Goal: Use online tool/utility: Utilize a website feature to perform a specific function

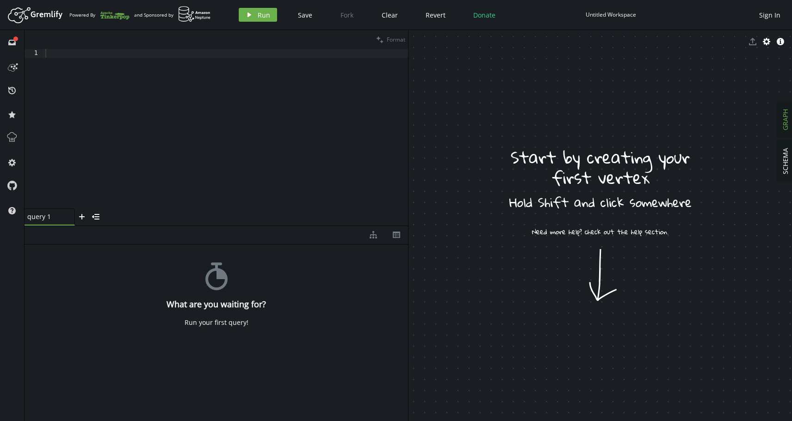
drag, startPoint x: 477, startPoint y: 119, endPoint x: 522, endPoint y: 149, distance: 54.4
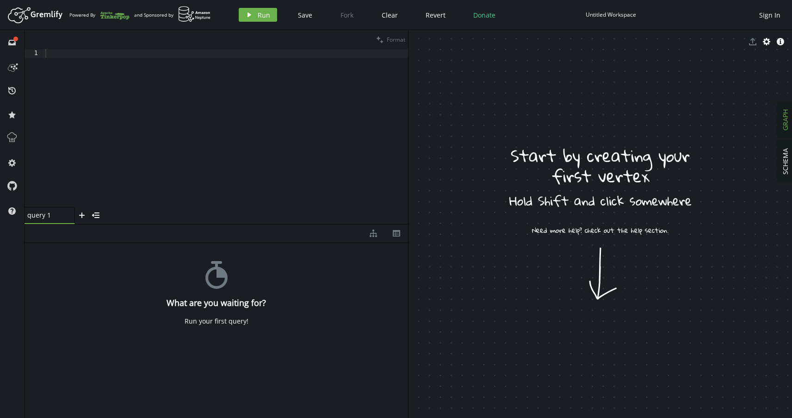
click at [307, 166] on div at bounding box center [225, 136] width 364 height 175
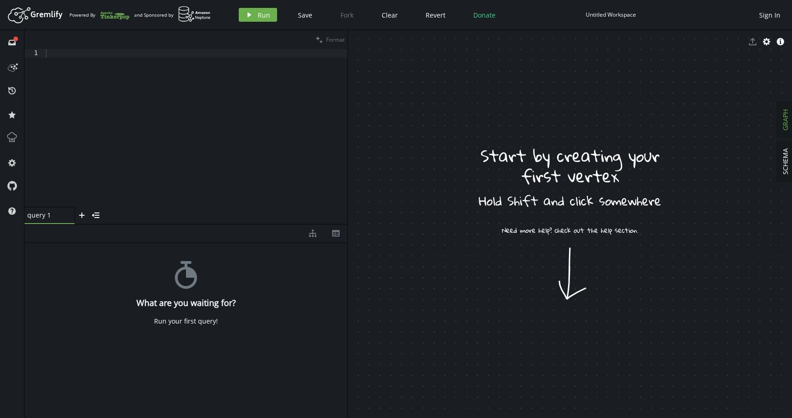
drag, startPoint x: 408, startPoint y: 165, endPoint x: 347, endPoint y: 158, distance: 60.9
click at [347, 158] on div at bounding box center [347, 223] width 0 height 387
click at [12, 40] on icon "inbox" at bounding box center [11, 42] width 7 height 7
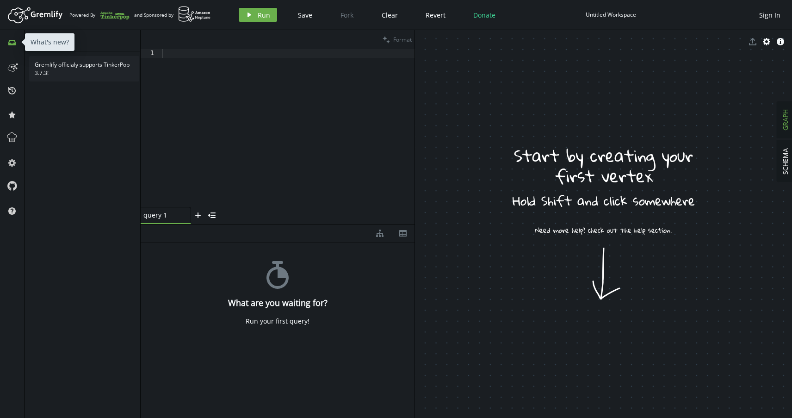
click at [11, 42] on icon "inbox" at bounding box center [11, 42] width 7 height 7
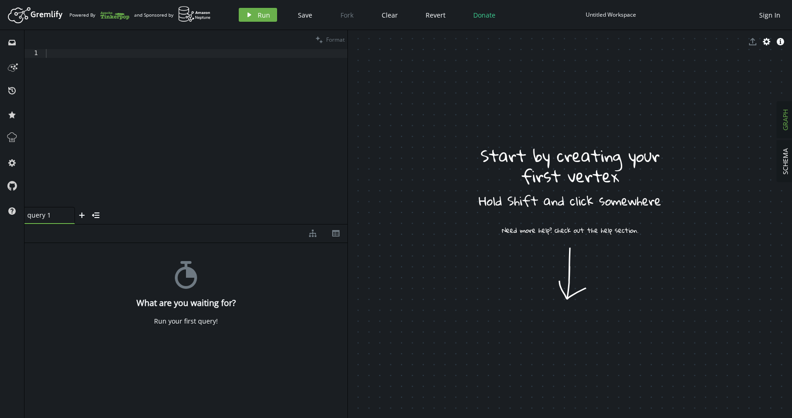
click at [786, 122] on span "GRAPH" at bounding box center [784, 119] width 9 height 21
click at [785, 168] on span "SCHEMA" at bounding box center [784, 161] width 9 height 26
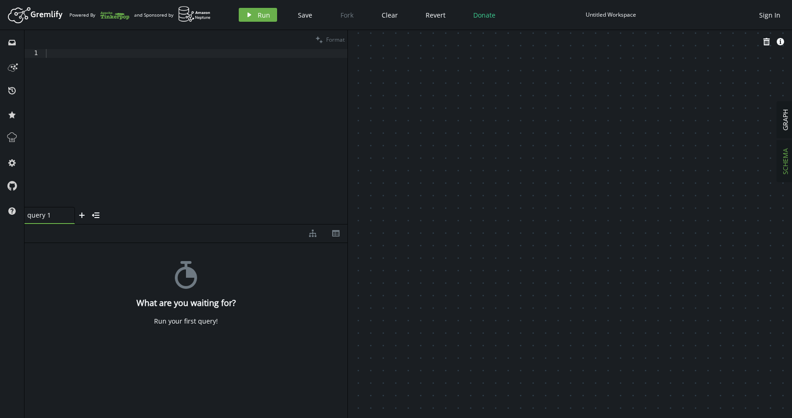
drag, startPoint x: 556, startPoint y: 161, endPoint x: 585, endPoint y: 171, distance: 30.6
click at [786, 126] on span "GRAPH" at bounding box center [784, 119] width 9 height 21
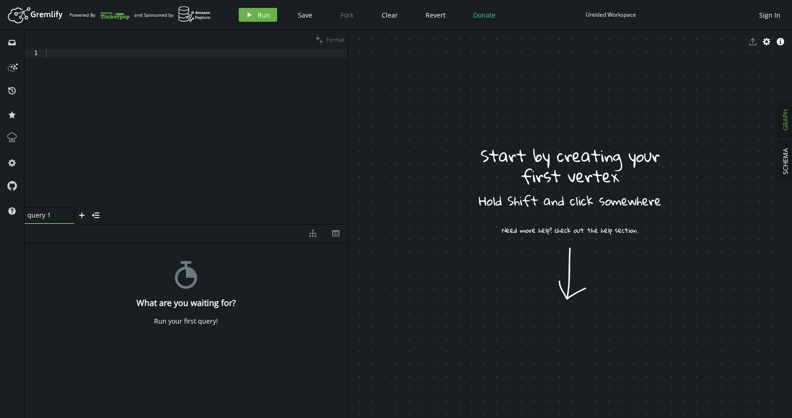
drag, startPoint x: 503, startPoint y: 301, endPoint x: 508, endPoint y: 304, distance: 6.2
drag, startPoint x: 487, startPoint y: 276, endPoint x: 504, endPoint y: 286, distance: 19.4
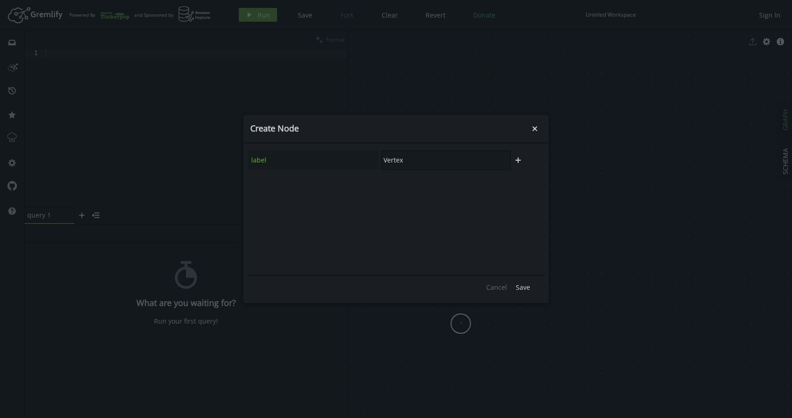
click at [423, 160] on input "Vertex" at bounding box center [446, 159] width 130 height 19
type input "Person"
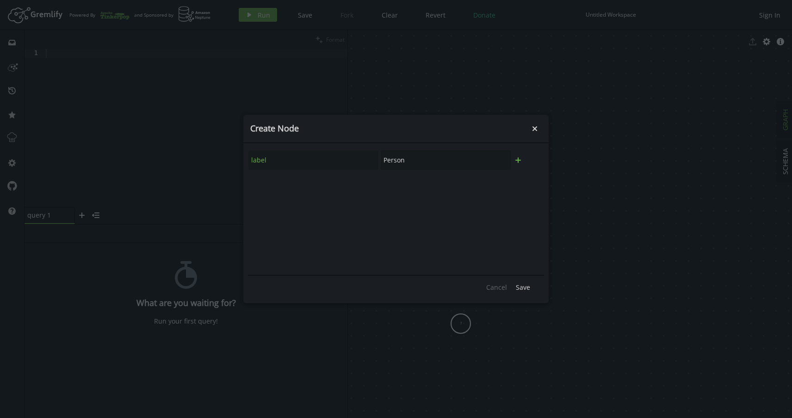
click at [519, 161] on icon "plus" at bounding box center [517, 159] width 7 height 7
click at [520, 186] on icon "button" at bounding box center [518, 184] width 6 height 7
click at [523, 287] on span "Save" at bounding box center [523, 287] width 14 height 9
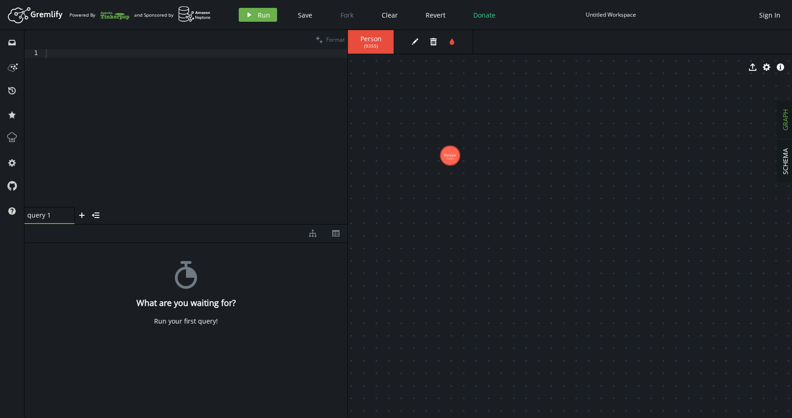
drag, startPoint x: 458, startPoint y: 318, endPoint x: 450, endPoint y: 155, distance: 162.5
click at [479, 136] on body "Artboard Created with Sketch. Powered By and Sponsored by play Run Save Fork Cl…" at bounding box center [396, 209] width 792 height 418
click at [434, 39] on icon "button" at bounding box center [433, 41] width 6 height 7
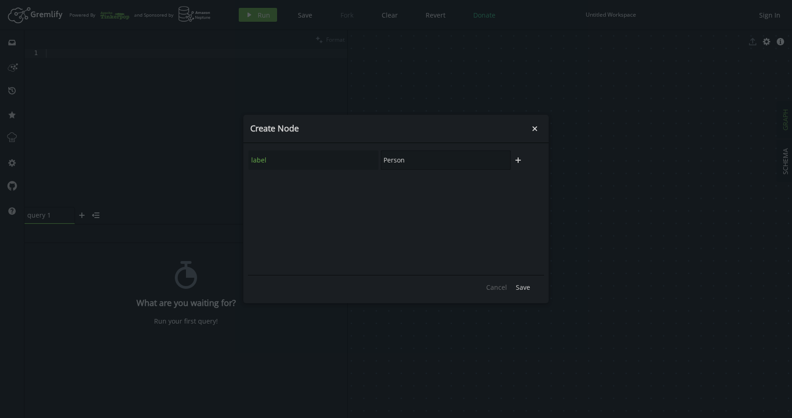
click at [387, 160] on input "Person" at bounding box center [446, 159] width 130 height 19
type input "person"
click at [520, 159] on icon "plus" at bounding box center [517, 159] width 7 height 7
click at [288, 185] on input "text" at bounding box center [313, 184] width 130 height 19
type input "name"
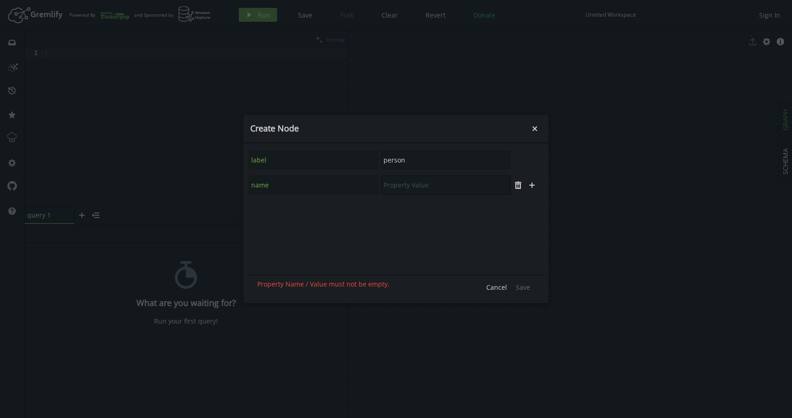
paste input "[PERSON_NAME]"
type input "[PERSON_NAME]"
click at [535, 186] on icon "plus" at bounding box center [531, 184] width 7 height 7
click at [305, 210] on input "text" at bounding box center [313, 209] width 130 height 19
type input "type"
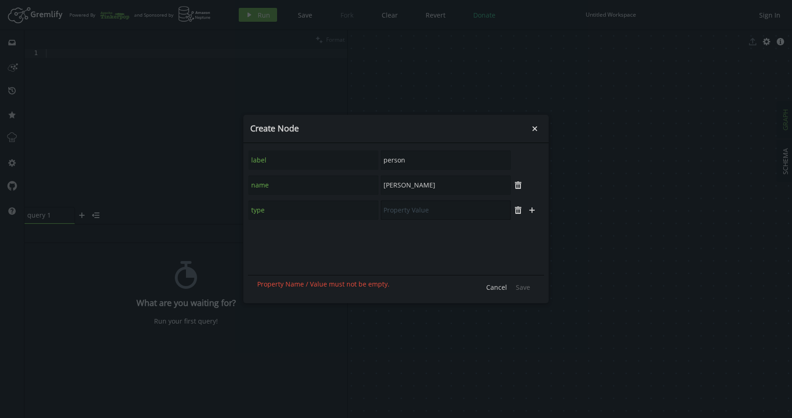
click at [403, 211] on input "text" at bounding box center [446, 209] width 130 height 19
paste input "employee"
type input "employee"
click at [533, 211] on icon "plus" at bounding box center [531, 209] width 7 height 7
click at [282, 238] on input "text" at bounding box center [313, 234] width 130 height 19
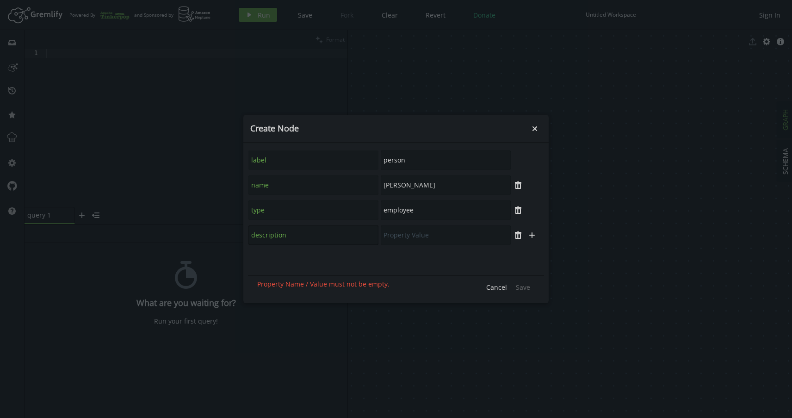
type input "description"
click at [417, 235] on input "text" at bounding box center [446, 234] width 130 height 19
paste input "Senior Software Engineer with expertise in distributed systems"
type input "Senior Software Engineer with expertise in distributed systems"
click at [524, 286] on span "Save" at bounding box center [523, 287] width 14 height 9
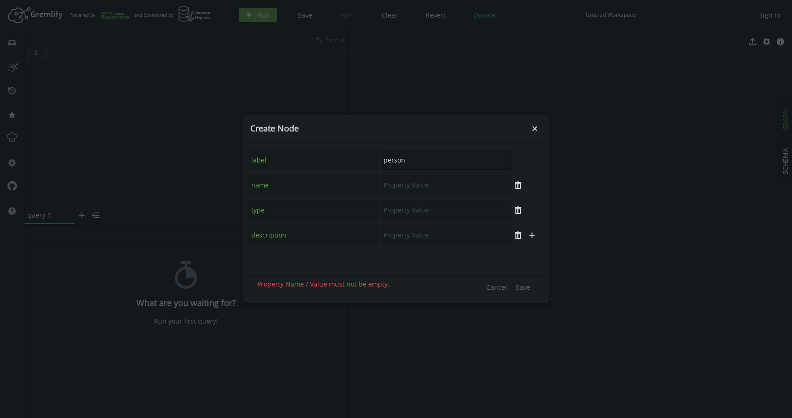
click at [414, 160] on input "person" at bounding box center [446, 159] width 130 height 19
paste input "organizati"
type input "organization"
click at [521, 161] on icon "plus" at bounding box center [517, 159] width 7 height 7
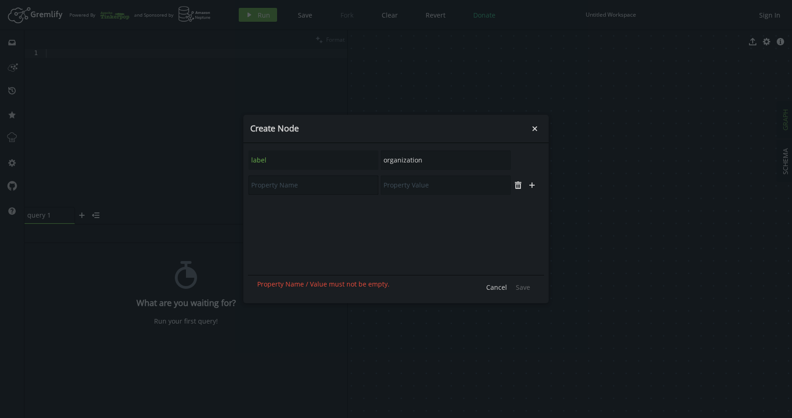
click at [288, 189] on input "text" at bounding box center [313, 184] width 130 height 19
paste input "name"
type input "name"
click at [535, 186] on icon "plus" at bounding box center [531, 184] width 7 height 7
click at [307, 210] on input "text" at bounding box center [313, 209] width 130 height 19
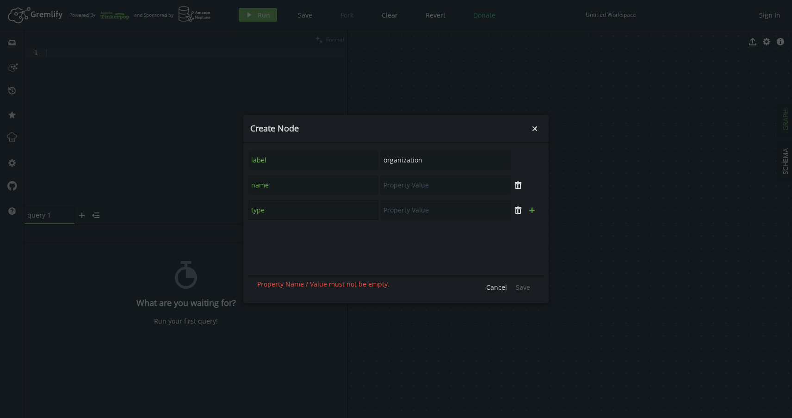
type input "type"
click at [534, 212] on icon "plus" at bounding box center [531, 209] width 7 height 7
click at [274, 235] on input "text" at bounding box center [313, 234] width 130 height 19
type input "description"
click at [407, 187] on input "text" at bounding box center [446, 184] width 130 height 19
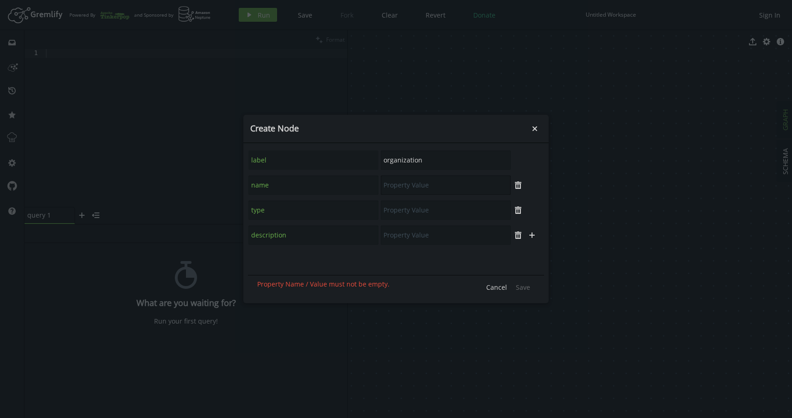
paste input "TechCorp Solutions"
type input "TechCorp Solutions"
click at [400, 210] on input "text" at bounding box center [446, 209] width 130 height 19
paste input "technology_company"
type input "technology_company"
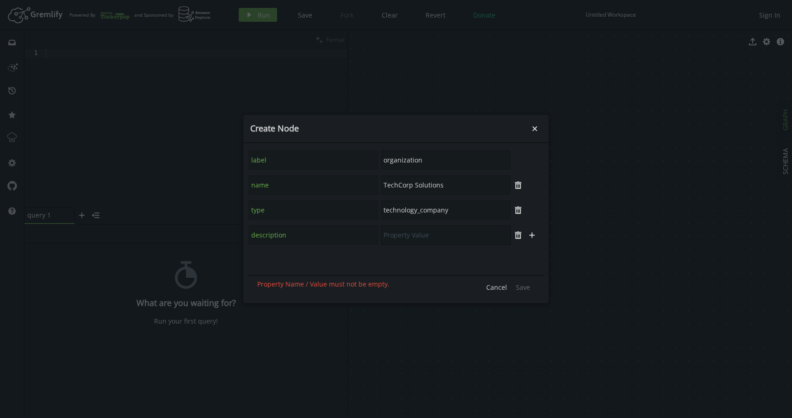
click at [403, 235] on input "text" at bounding box center [446, 234] width 130 height 19
paste input "Leading software development company specializing in enterprise solutions"
type input "Leading software development company specializing in enterprise solutions"
click at [522, 285] on span "Save" at bounding box center [523, 287] width 14 height 9
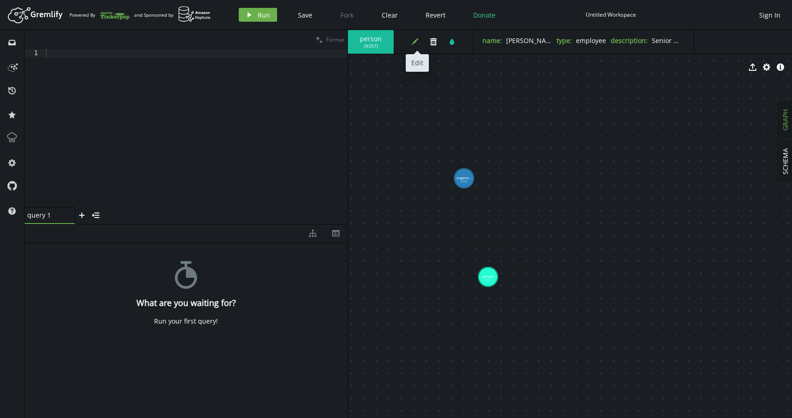
click at [408, 39] on button "edit" at bounding box center [415, 42] width 14 height 14
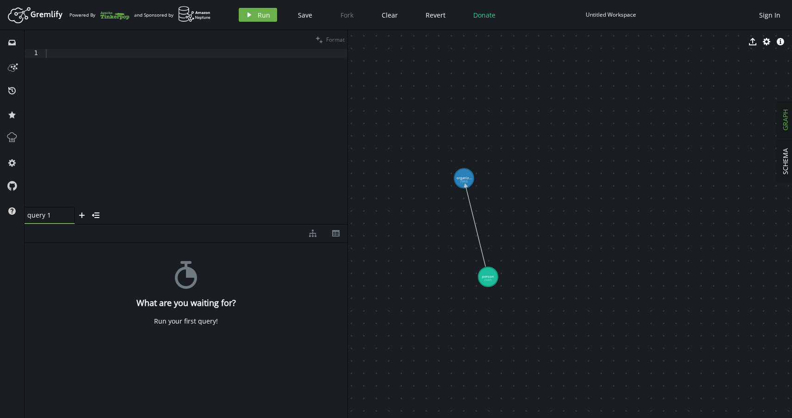
drag, startPoint x: 484, startPoint y: 268, endPoint x: 465, endPoint y: 185, distance: 85.4
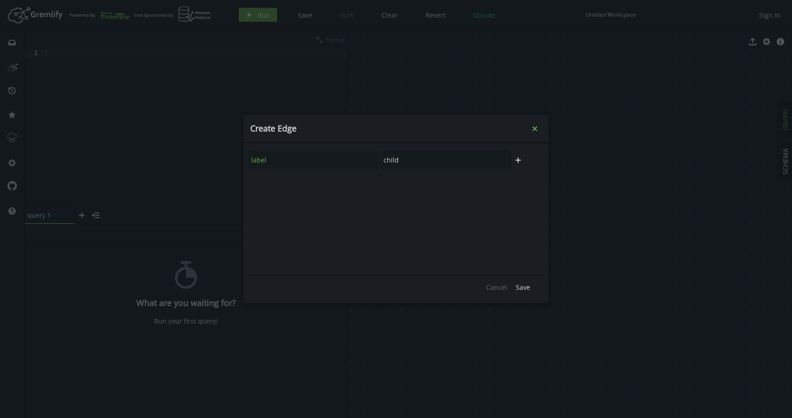
click at [534, 131] on icon "small-cross" at bounding box center [534, 128] width 9 height 9
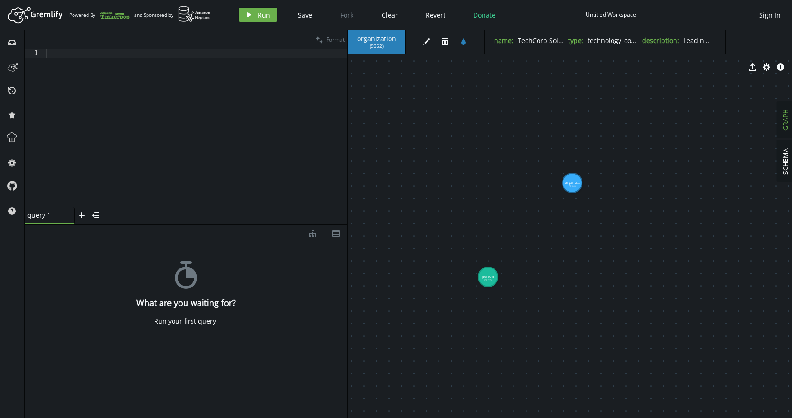
drag, startPoint x: 468, startPoint y: 177, endPoint x: 572, endPoint y: 183, distance: 103.7
drag, startPoint x: 489, startPoint y: 277, endPoint x: 461, endPoint y: 184, distance: 97.7
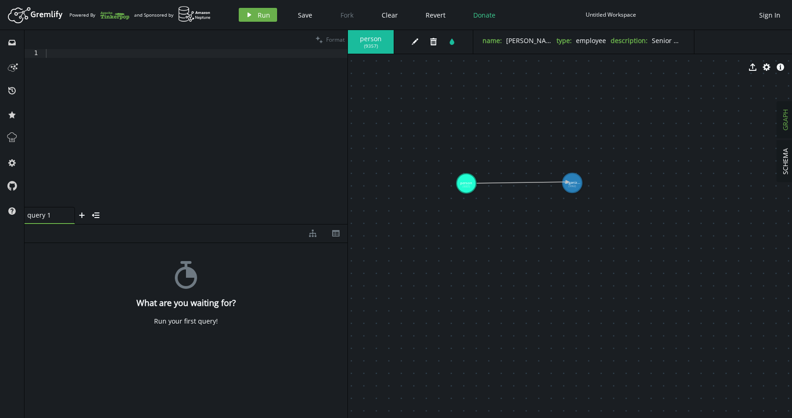
drag, startPoint x: 474, startPoint y: 183, endPoint x: 567, endPoint y: 182, distance: 93.4
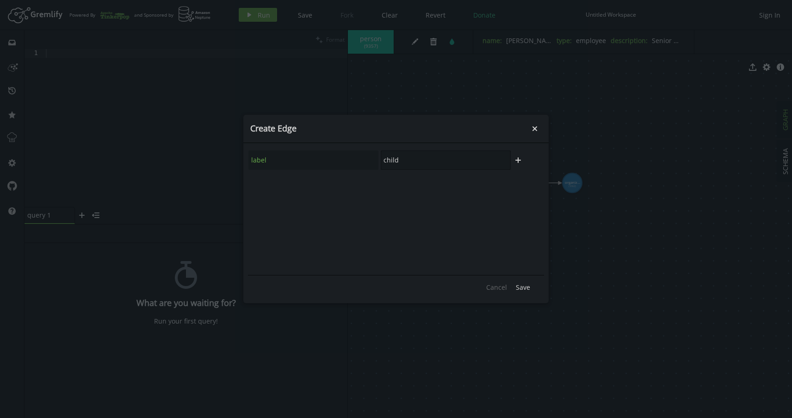
click at [398, 159] on input "child" at bounding box center [446, 159] width 130 height 19
paste input "Leading software development company specializing in enterprise solutions"
click at [409, 161] on input "Leading software development company specializing in enterprise solutions" at bounding box center [446, 159] width 130 height 19
paste input "works_for"
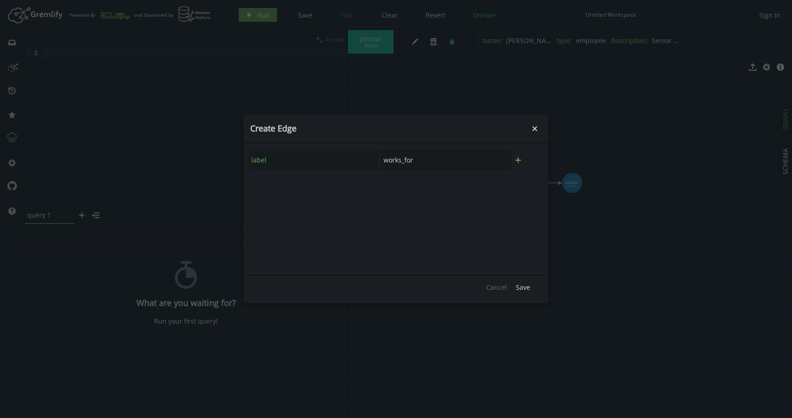
type input "works_for"
click at [520, 160] on icon "button" at bounding box center [518, 160] width 6 height 6
click at [278, 187] on input "text" at bounding box center [313, 184] width 130 height 19
paste input "description"
type input "description"
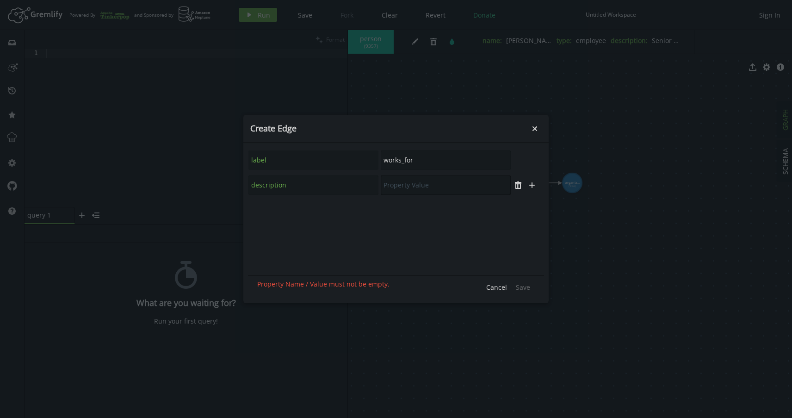
click at [400, 189] on input "text" at bounding box center [446, 184] width 130 height 19
paste input "[DEMOGRAPHIC_DATA] employment relationship"
type input "[DEMOGRAPHIC_DATA] employment relationship"
click at [523, 285] on span "Save" at bounding box center [523, 287] width 14 height 9
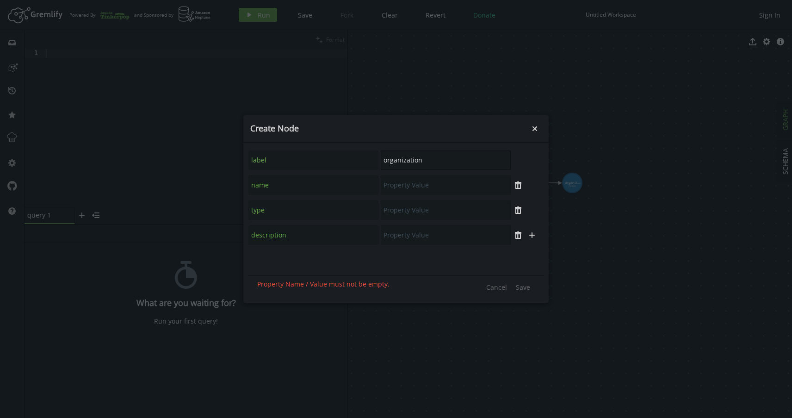
click at [411, 163] on input "organization" at bounding box center [446, 159] width 130 height 19
drag, startPoint x: 411, startPoint y: 163, endPoint x: 518, endPoint y: 160, distance: 106.9
click at [518, 160] on icon "button" at bounding box center [518, 160] width 6 height 6
click at [388, 159] on input "Person" at bounding box center [446, 159] width 130 height 19
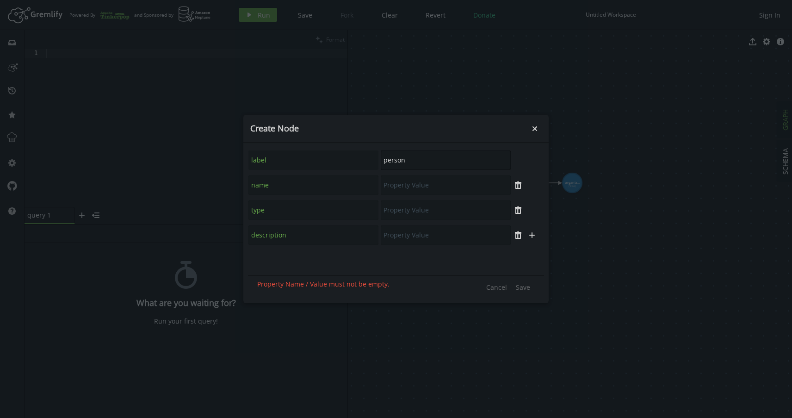
type input "person"
click at [425, 184] on input "text" at bounding box center [446, 184] width 130 height 19
click at [423, 181] on input "[PERSON_NAME]" at bounding box center [446, 184] width 130 height 19
paste input "[PERSON_NAME]"
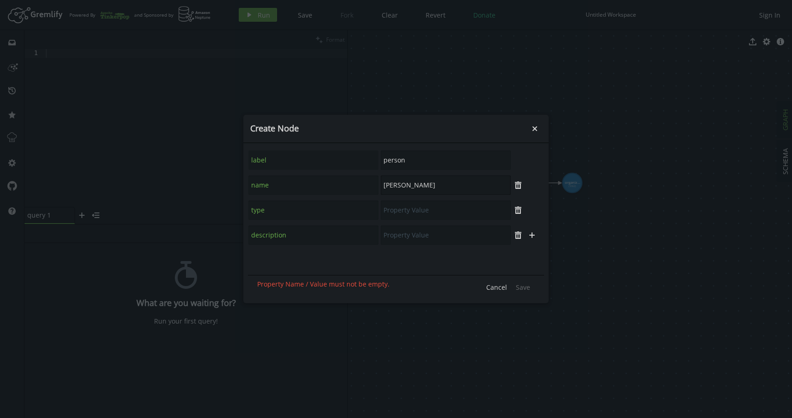
type input "[PERSON_NAME]"
click at [430, 212] on input "text" at bounding box center [446, 209] width 130 height 19
click at [396, 209] on input "text" at bounding box center [446, 209] width 130 height 19
paste input "manager"
type input "manager"
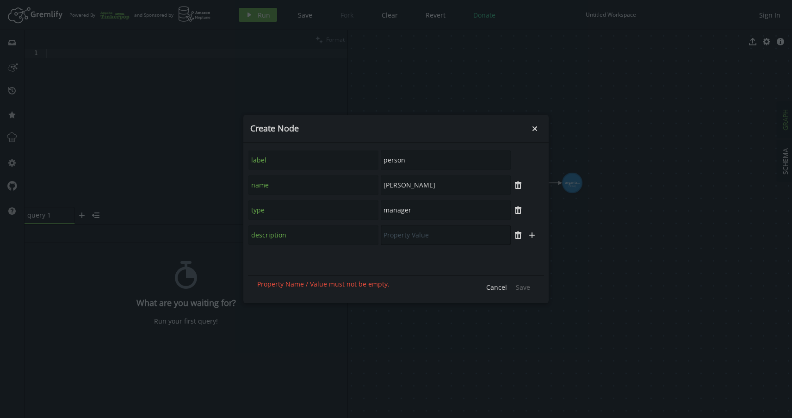
click at [418, 237] on input "text" at bounding box center [446, 234] width 130 height 19
paste input "Engineering Manager overseeing backend development team"
type input "Engineering Manager overseeing backend development team"
click at [523, 287] on span "Save" at bounding box center [523, 287] width 14 height 9
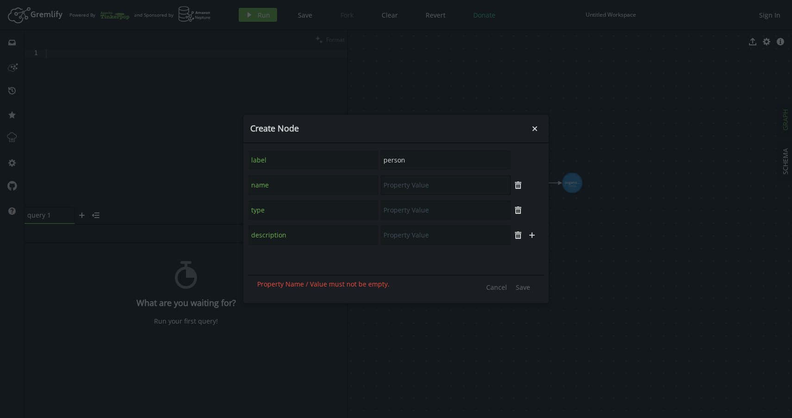
click at [434, 185] on input "text" at bounding box center [446, 184] width 130 height 19
paste input "[PERSON_NAME]"
type input "[PERSON_NAME]"
paste input "employee"
type input "employee"
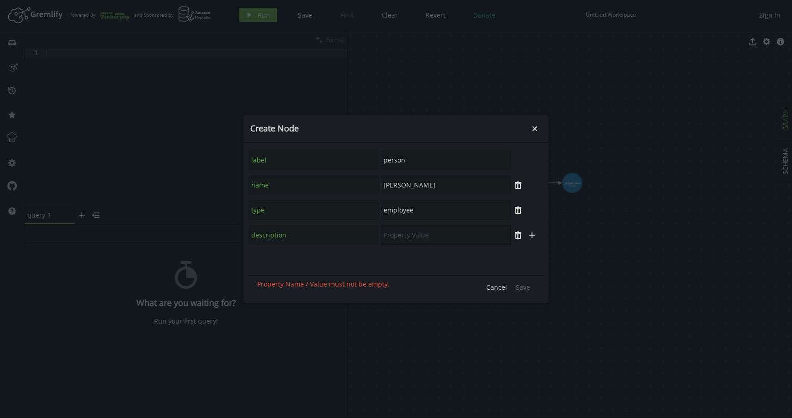
paste input "Data Scientist specializing in machine learning and analytics"
type input "Data Scientist specializing in machine learning and analytics"
click at [523, 289] on span "Save" at bounding box center [523, 287] width 14 height 9
